Goal: Task Accomplishment & Management: Complete application form

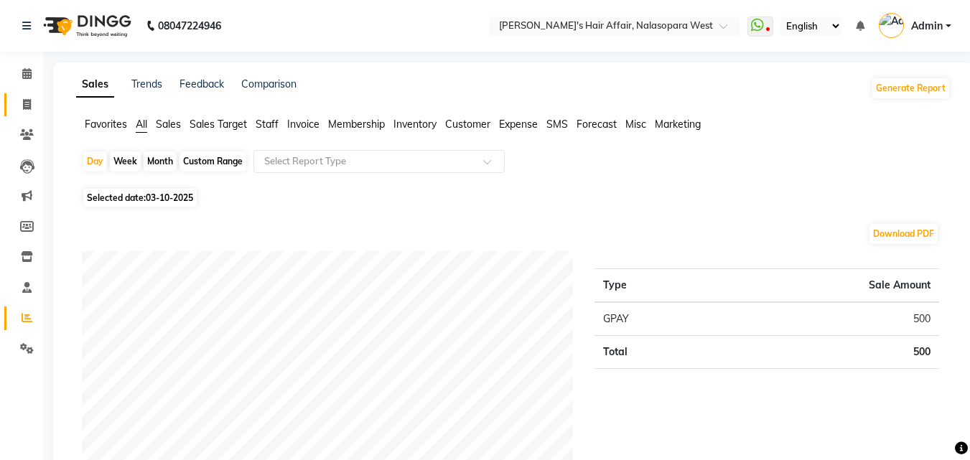
click at [24, 106] on icon at bounding box center [27, 104] width 8 height 11
select select "service"
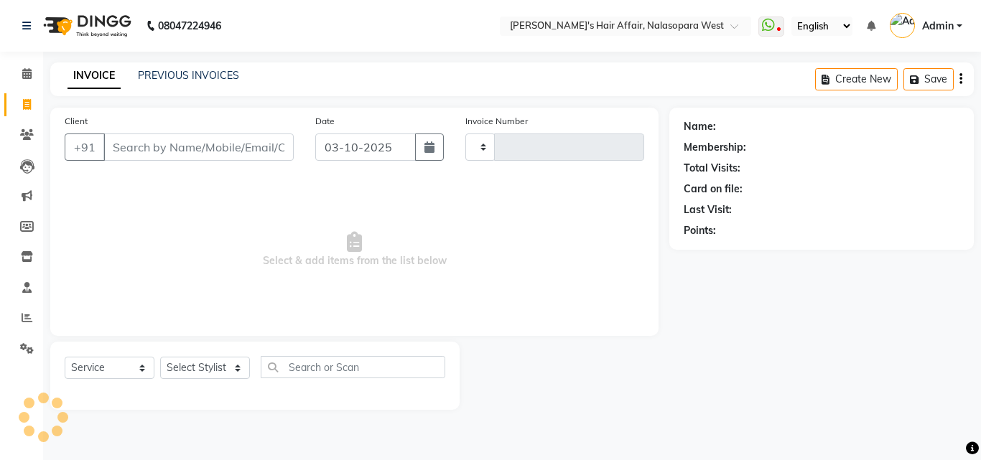
type input "2015"
select select "6172"
click at [212, 368] on select "Select Stylist" at bounding box center [205, 368] width 90 height 22
select select "53940"
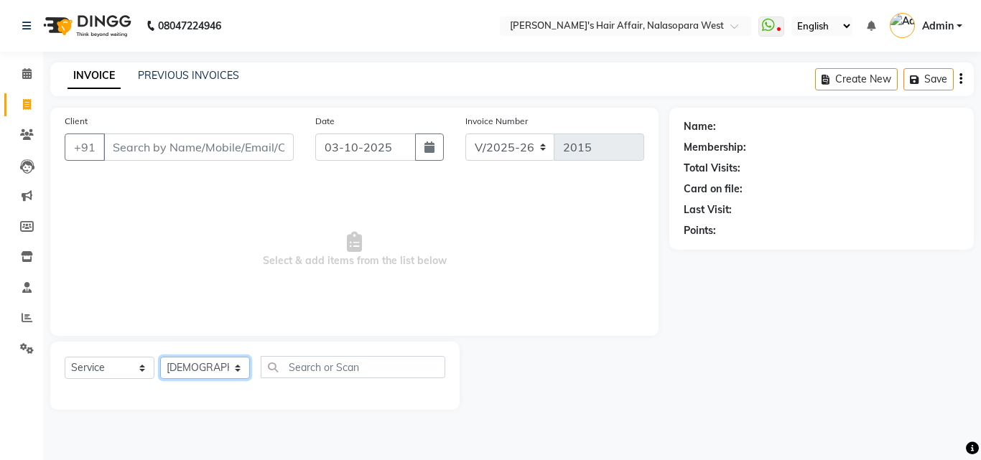
click at [160, 357] on select "Select Stylist [PERSON_NAME] [PERSON_NAME] Hair Affair Laksh [PERSON_NAME] [PER…" at bounding box center [205, 368] width 90 height 22
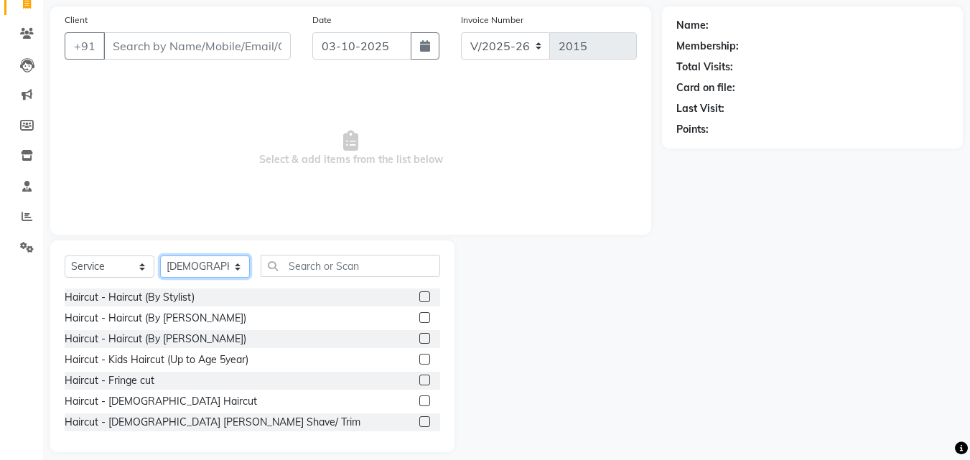
scroll to position [115, 0]
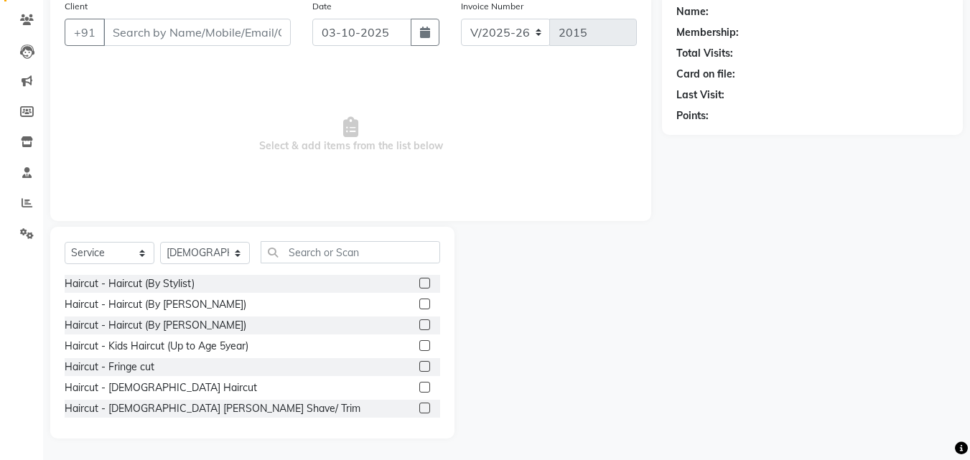
click at [283, 381] on div "Haircut - [DEMOGRAPHIC_DATA] Haircut" at bounding box center [253, 388] width 376 height 18
click at [279, 393] on div "Haircut - [DEMOGRAPHIC_DATA] Haircut" at bounding box center [253, 388] width 376 height 18
click at [419, 386] on label at bounding box center [424, 387] width 11 height 11
click at [419, 386] on input "checkbox" at bounding box center [423, 387] width 9 height 9
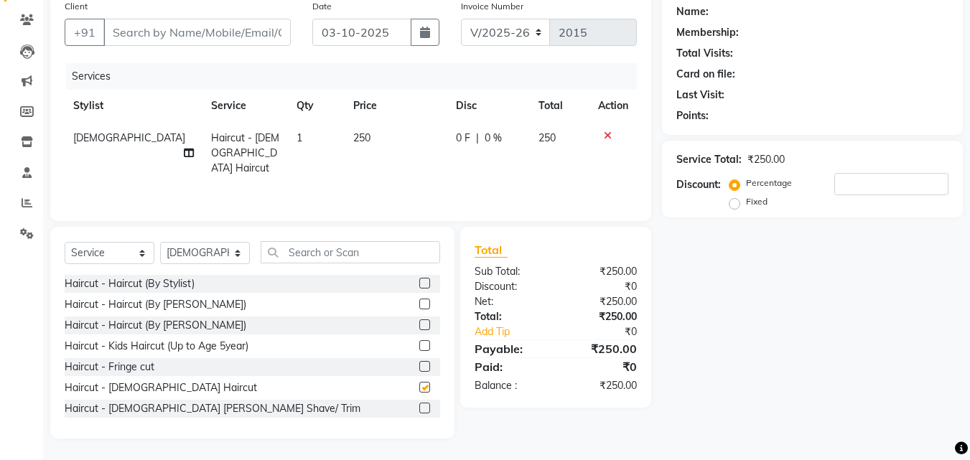
checkbox input "false"
click at [419, 409] on label at bounding box center [424, 408] width 11 height 11
click at [419, 409] on input "checkbox" at bounding box center [423, 408] width 9 height 9
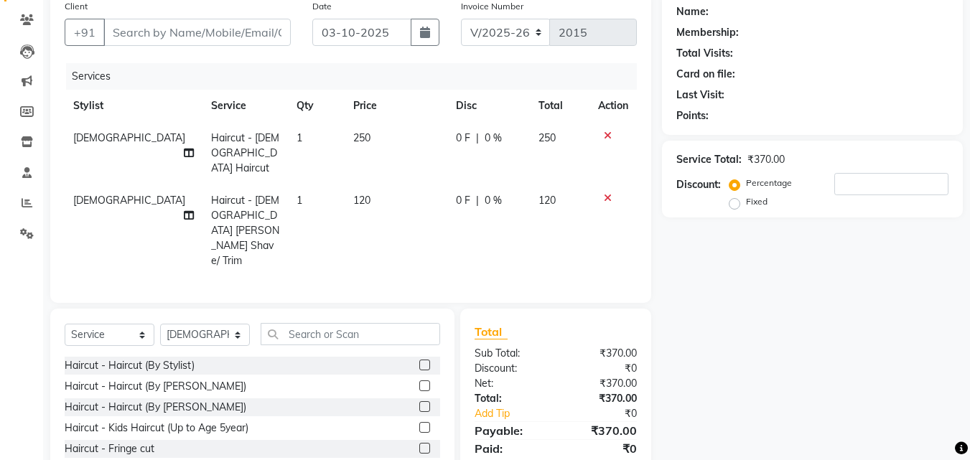
checkbox input "false"
click at [299, 323] on input "text" at bounding box center [351, 334] width 180 height 22
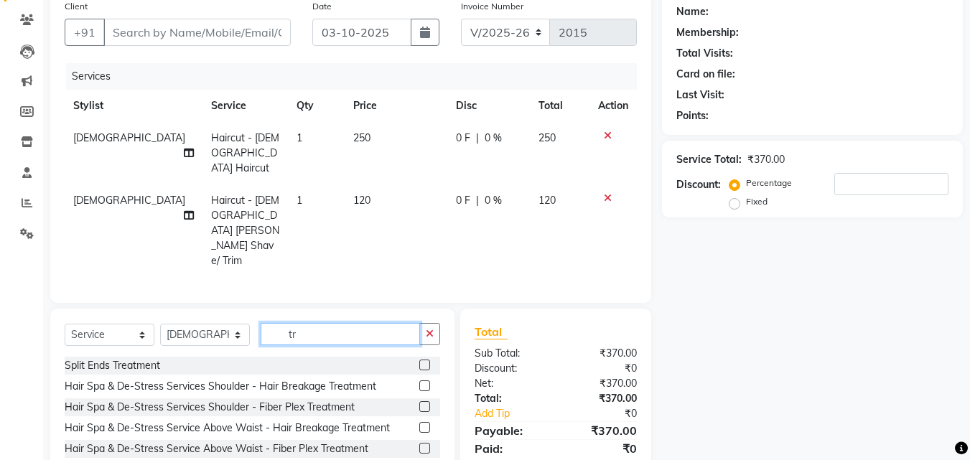
type input "t"
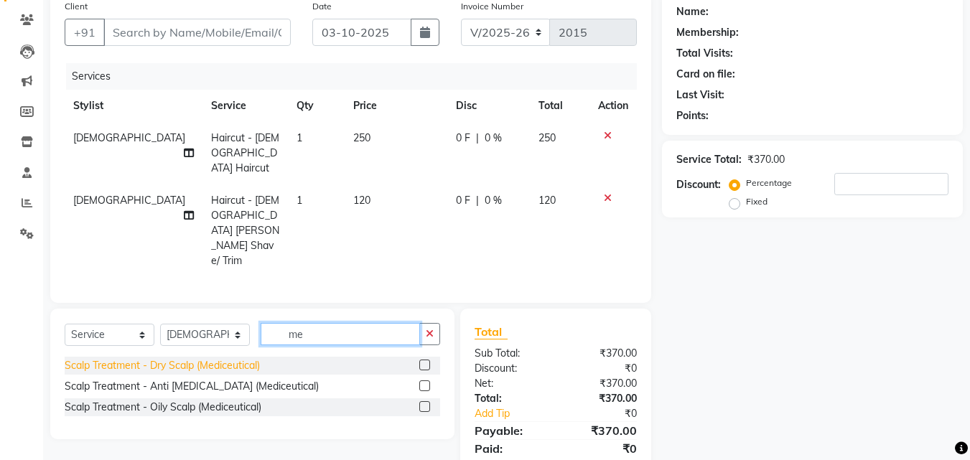
type input "m"
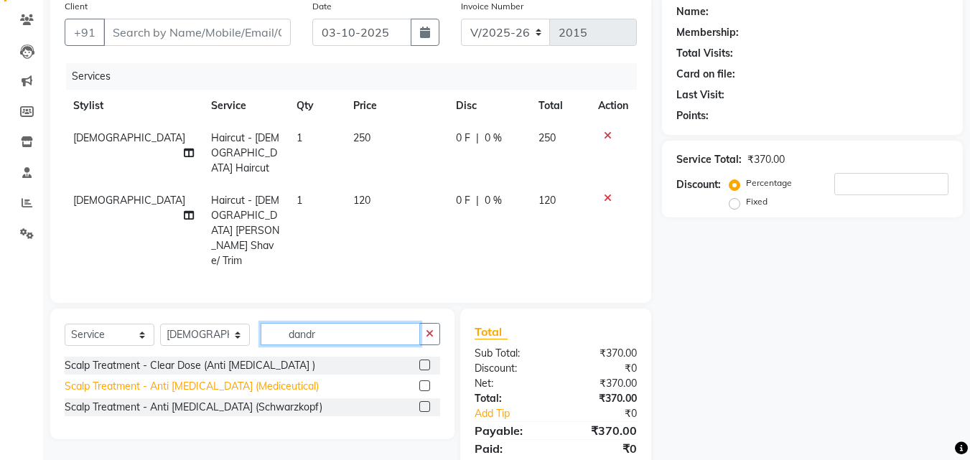
type input "dandr"
click at [229, 379] on div "Scalp Treatment - Anti [MEDICAL_DATA] (Mediceutical)" at bounding box center [192, 386] width 254 height 15
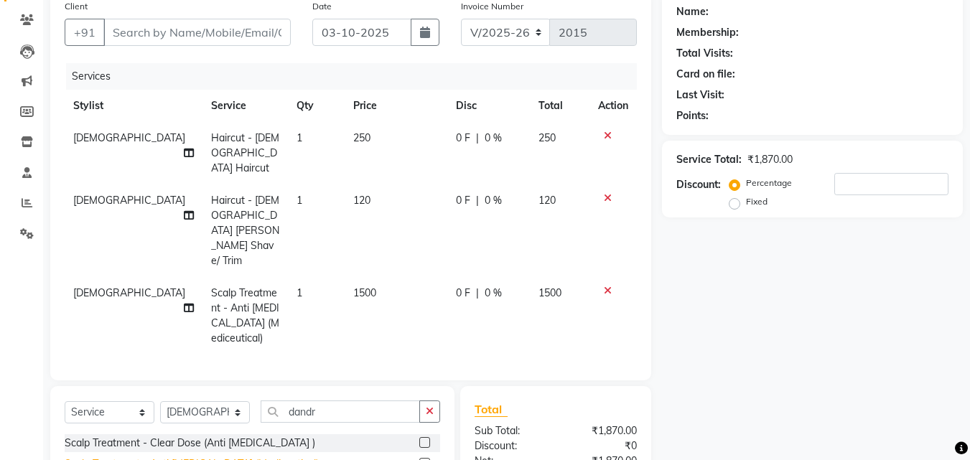
checkbox input "false"
click at [428, 401] on button "button" at bounding box center [429, 412] width 21 height 22
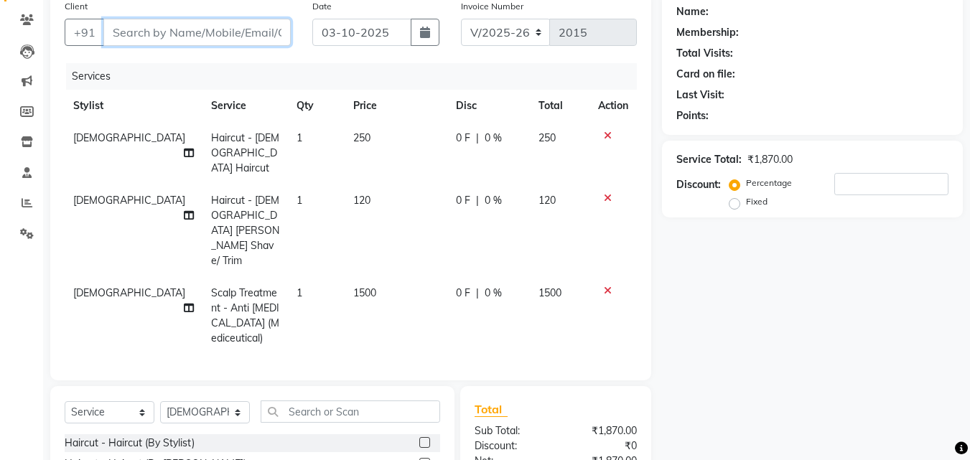
click at [232, 19] on input "Client" at bounding box center [196, 32] width 187 height 27
click at [231, 27] on input "Client" at bounding box center [196, 32] width 187 height 27
type input "8"
type input "0"
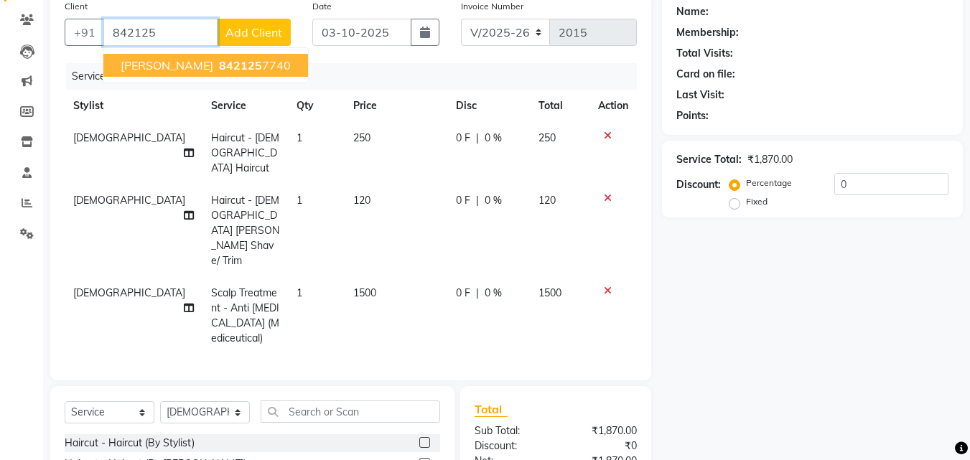
click at [223, 65] on span "842125" at bounding box center [240, 65] width 43 height 14
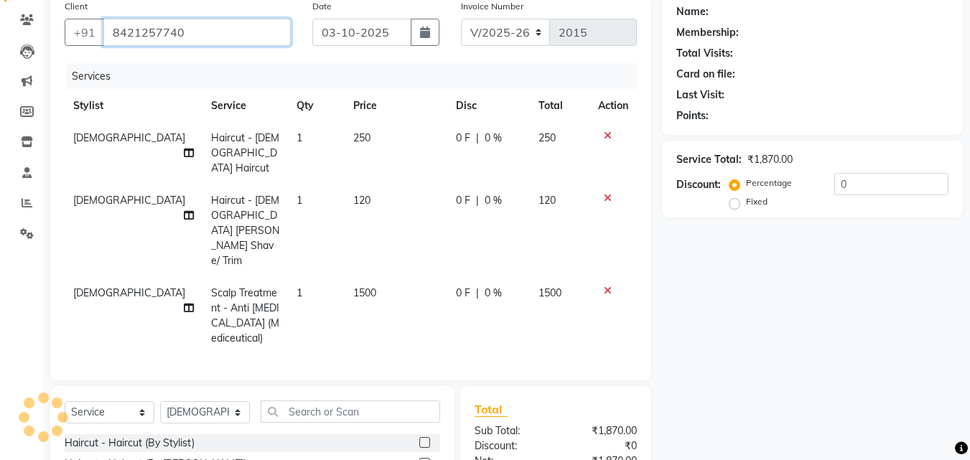
type input "8421257740"
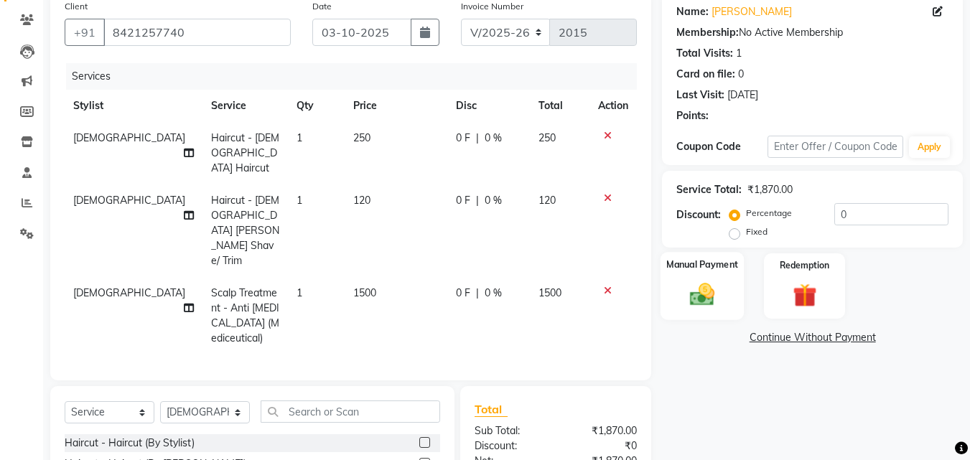
click at [712, 300] on img at bounding box center [702, 294] width 40 height 29
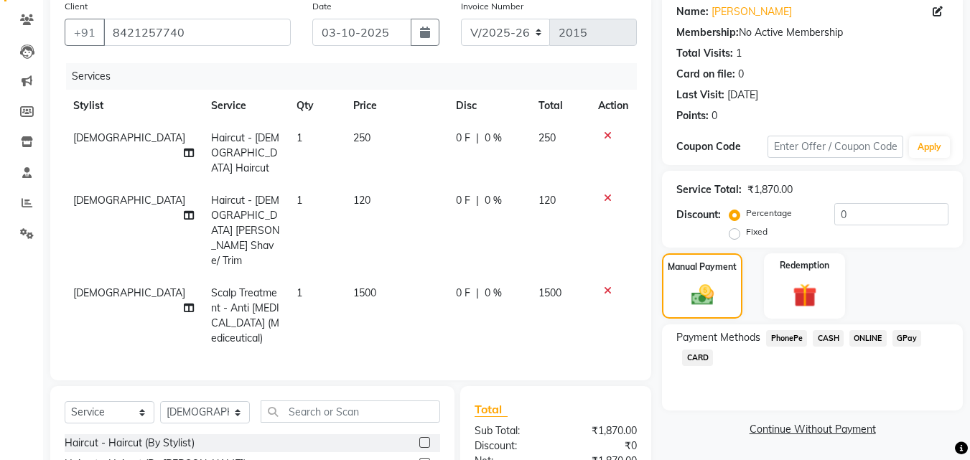
scroll to position [240, 0]
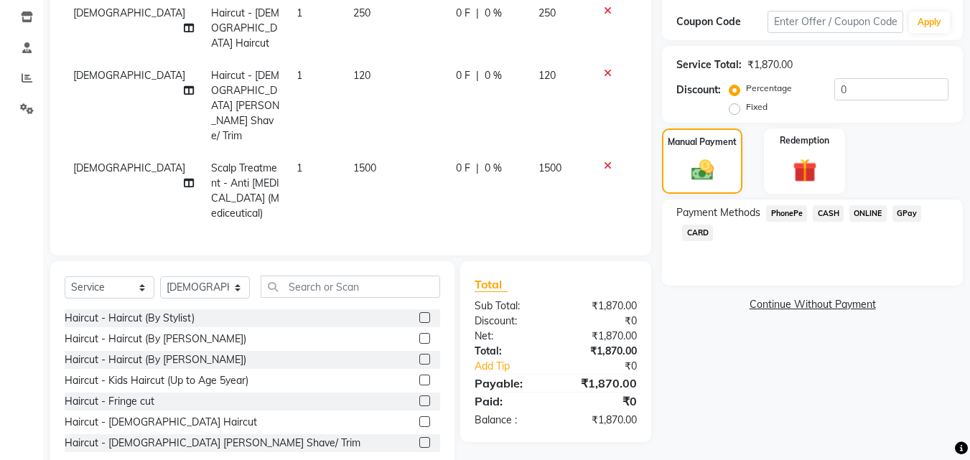
click at [819, 211] on span "CASH" at bounding box center [828, 213] width 31 height 17
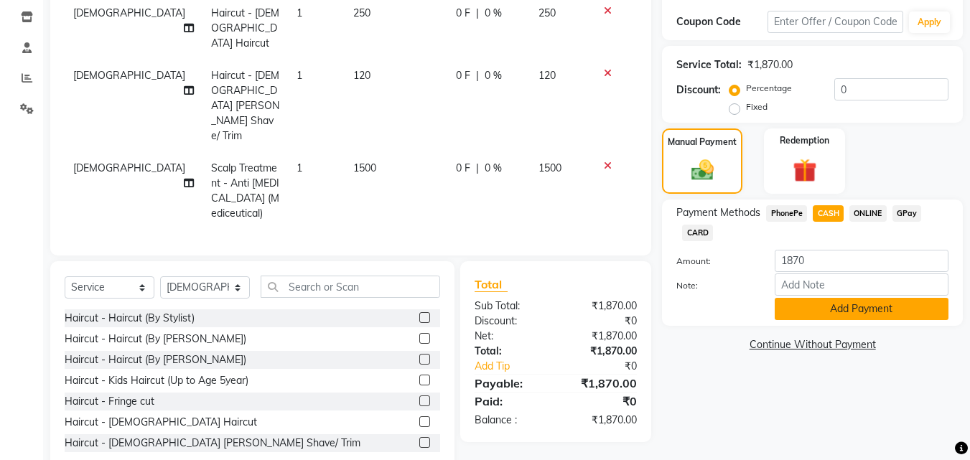
click at [905, 314] on button "Add Payment" at bounding box center [862, 309] width 174 height 22
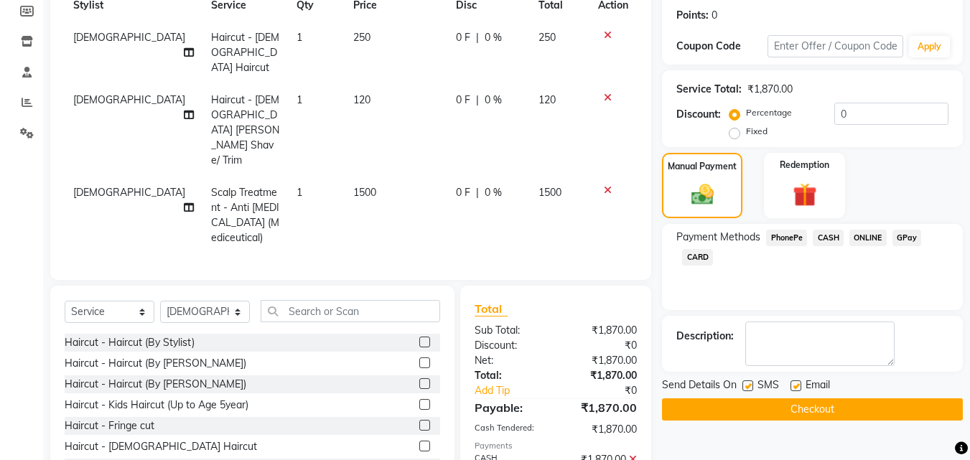
scroll to position [260, 0]
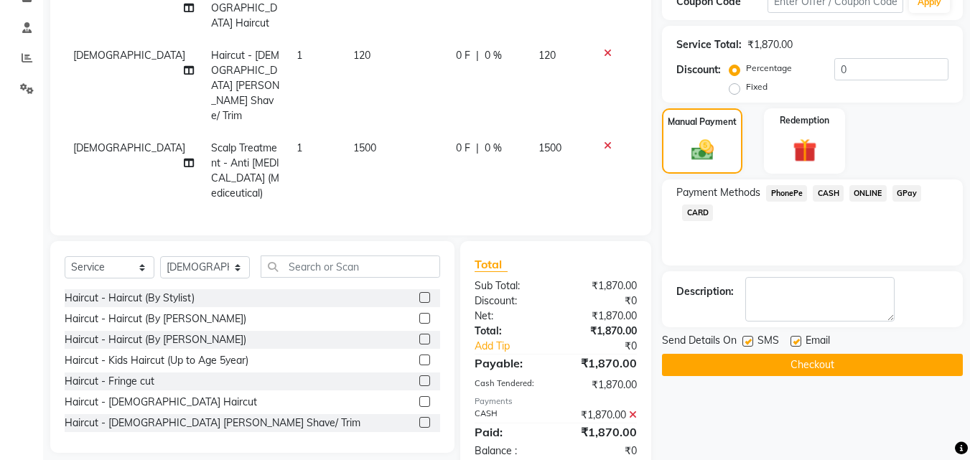
click at [753, 373] on button "Checkout" at bounding box center [812, 365] width 301 height 22
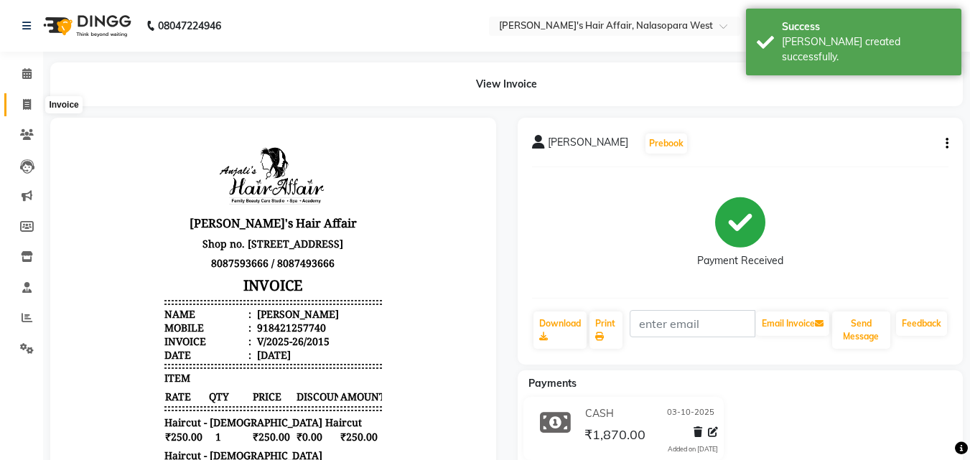
click at [30, 103] on icon at bounding box center [27, 104] width 8 height 11
select select "service"
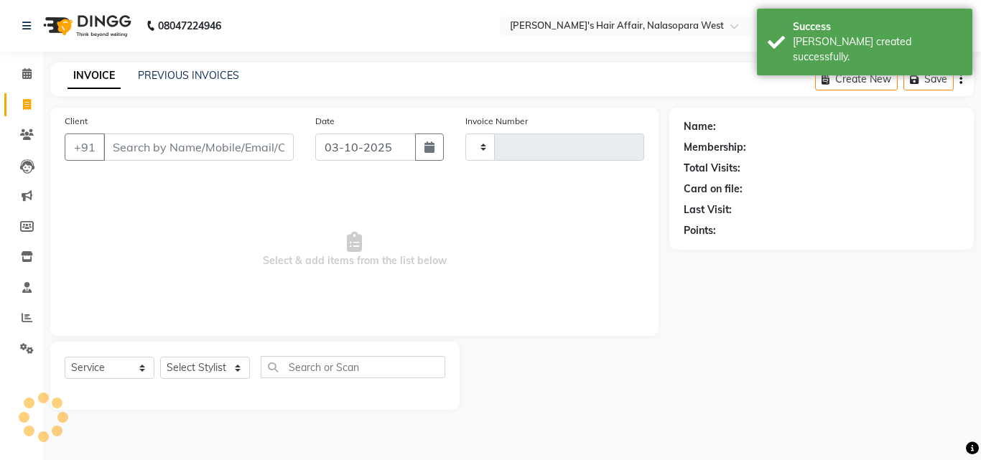
type input "2016"
select select "6172"
